Goal: Complete application form

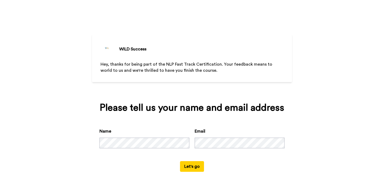
click at [190, 163] on button "Let's go" at bounding box center [192, 166] width 24 height 11
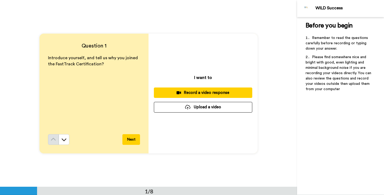
click at [203, 92] on div "Record a video response" at bounding box center [203, 93] width 90 height 6
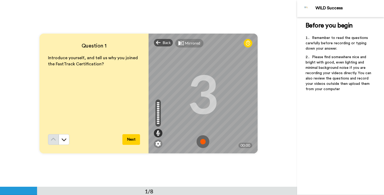
click at [204, 91] on div "3" at bounding box center [202, 93] width 31 height 40
click at [203, 142] on img at bounding box center [202, 141] width 13 height 13
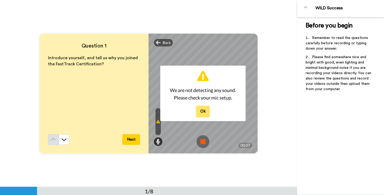
click at [205, 112] on button "Ok" at bounding box center [203, 111] width 14 height 11
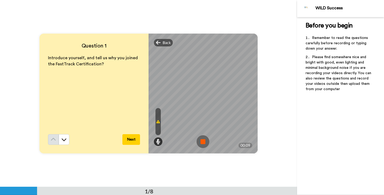
click at [202, 141] on img at bounding box center [202, 141] width 13 height 13
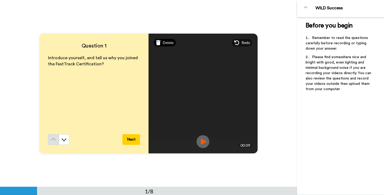
click at [164, 42] on span "Delete" at bounding box center [168, 42] width 11 height 5
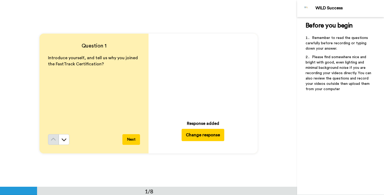
click at [197, 133] on button "Change response" at bounding box center [203, 135] width 43 height 12
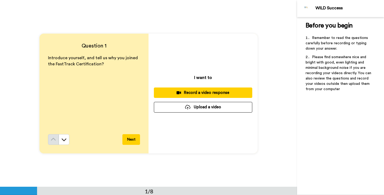
drag, startPoint x: 341, startPoint y: 127, endPoint x: 338, endPoint y: 125, distance: 3.8
click at [341, 127] on div "Before you begin ﻿ Remember to read the questions carefully before recording or…" at bounding box center [340, 106] width 87 height 178
click at [208, 107] on button "Upload a video" at bounding box center [203, 107] width 98 height 10
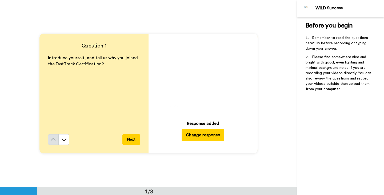
click at [130, 138] on button "Next" at bounding box center [131, 139] width 18 height 11
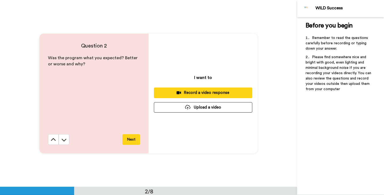
scroll to position [187, 0]
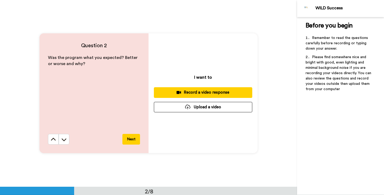
click at [181, 106] on button "Upload a video" at bounding box center [203, 107] width 98 height 10
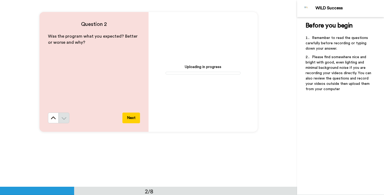
scroll to position [214, 0]
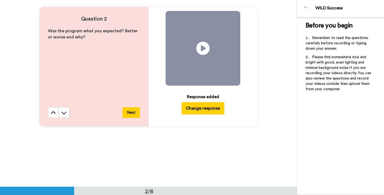
click at [128, 111] on button "Next" at bounding box center [131, 112] width 18 height 11
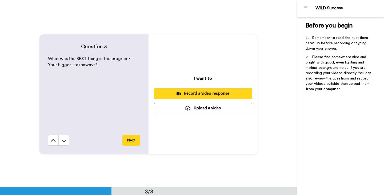
scroll to position [374, 0]
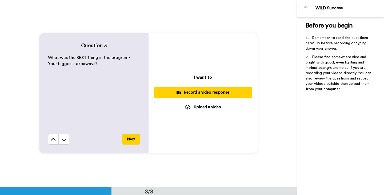
click at [182, 108] on button "Upload a video" at bounding box center [203, 107] width 98 height 10
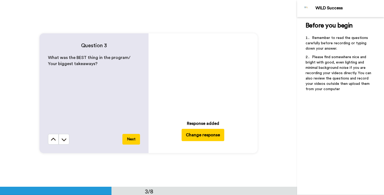
click at [130, 138] on button "Next" at bounding box center [131, 139] width 18 height 11
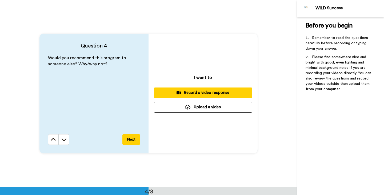
scroll to position [560, 0]
click at [191, 107] on button "Upload a video" at bounding box center [203, 107] width 98 height 10
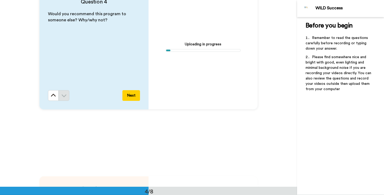
scroll to position [614, 0]
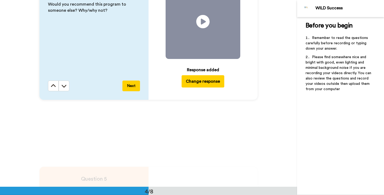
click at [130, 85] on button "Next" at bounding box center [131, 86] width 18 height 11
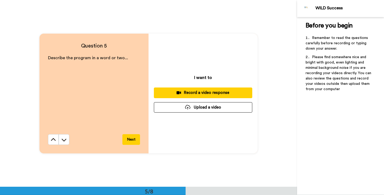
scroll to position [747, 0]
click at [179, 106] on button "Upload a video" at bounding box center [203, 107] width 98 height 10
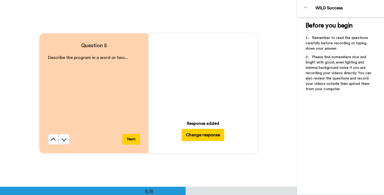
click at [128, 137] on button "Next" at bounding box center [131, 139] width 18 height 11
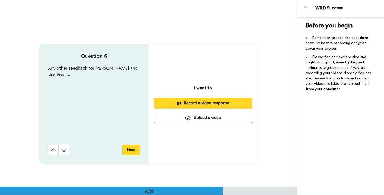
scroll to position [934, 0]
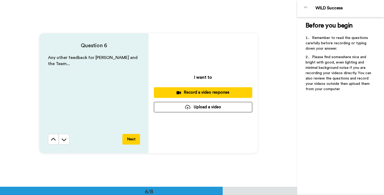
click at [181, 108] on button "Upload a video" at bounding box center [203, 107] width 98 height 10
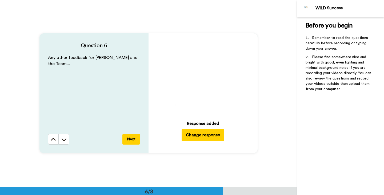
click at [132, 141] on button "Next" at bounding box center [131, 139] width 18 height 11
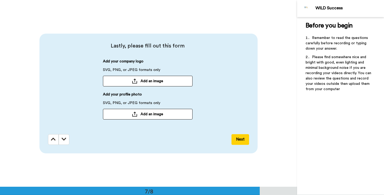
scroll to position [1121, 0]
click at [138, 116] on button "Add an image" at bounding box center [148, 114] width 90 height 11
click at [239, 137] on button "Next" at bounding box center [240, 139] width 18 height 11
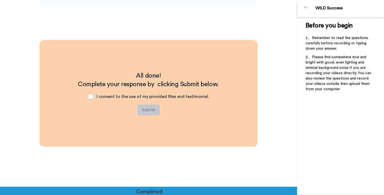
scroll to position [1267, 0]
click at [91, 96] on span at bounding box center [90, 96] width 5 height 5
click at [152, 110] on button "Submit" at bounding box center [148, 109] width 22 height 11
